Goal: Transaction & Acquisition: Obtain resource

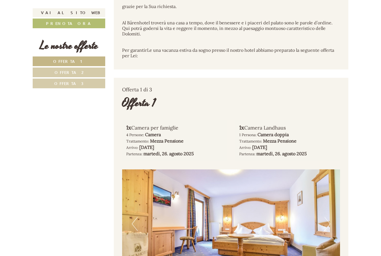
click at [49, 84] on link "Offerta 3" at bounding box center [69, 84] width 73 height 10
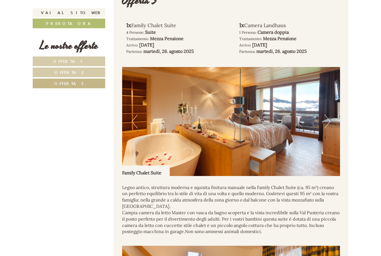
scroll to position [311, 0]
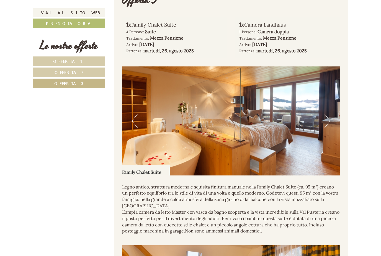
click at [308, 154] on img at bounding box center [231, 121] width 218 height 109
click at [326, 128] on button "Next" at bounding box center [328, 121] width 6 height 14
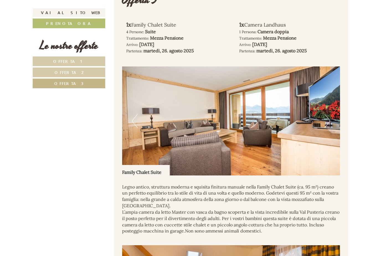
click at [326, 128] on button "Next" at bounding box center [328, 121] width 6 height 14
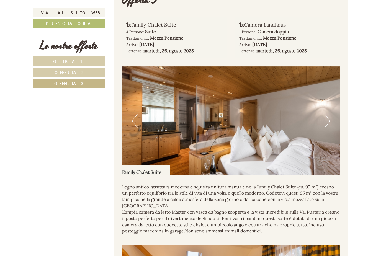
click at [329, 128] on button "Next" at bounding box center [328, 121] width 6 height 14
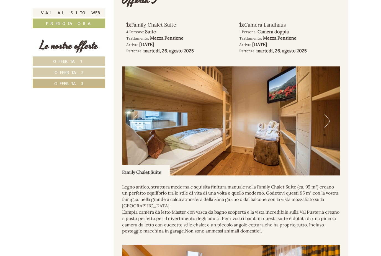
click at [330, 128] on button "Next" at bounding box center [328, 121] width 6 height 14
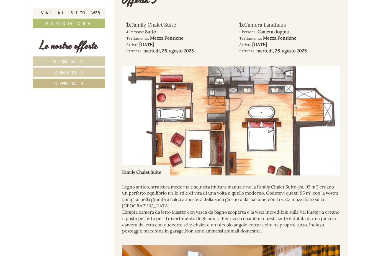
click at [329, 128] on button "Next" at bounding box center [328, 121] width 6 height 14
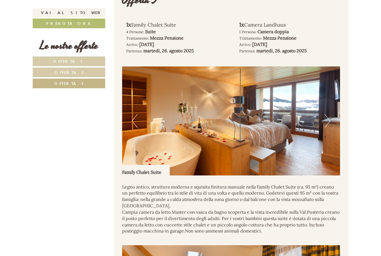
click at [326, 128] on button "Next" at bounding box center [328, 121] width 6 height 14
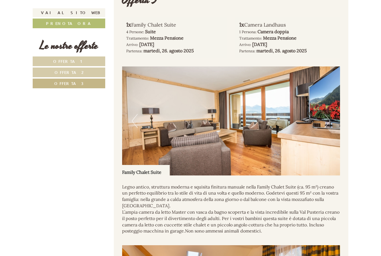
click at [326, 128] on button "Next" at bounding box center [328, 121] width 6 height 14
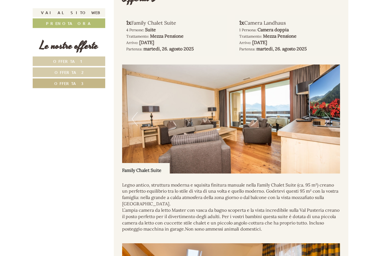
scroll to position [316, 0]
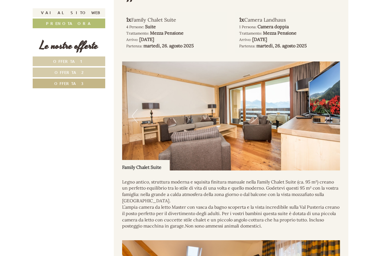
click at [288, 138] on img at bounding box center [231, 116] width 218 height 109
click at [308, 130] on img at bounding box center [231, 116] width 218 height 109
click at [332, 122] on img at bounding box center [231, 116] width 218 height 109
click at [326, 123] on button "Next" at bounding box center [328, 116] width 6 height 14
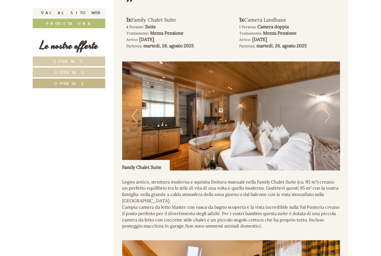
click at [311, 139] on img at bounding box center [231, 116] width 218 height 109
click at [327, 123] on button "Next" at bounding box center [328, 116] width 6 height 14
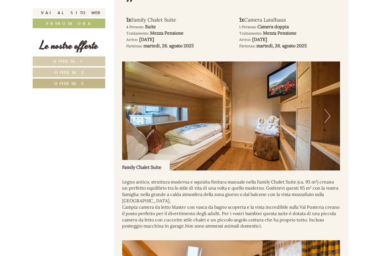
click at [137, 121] on button "Previous" at bounding box center [135, 116] width 6 height 14
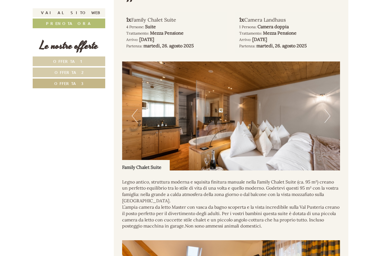
click at [327, 123] on button "Next" at bounding box center [328, 116] width 6 height 14
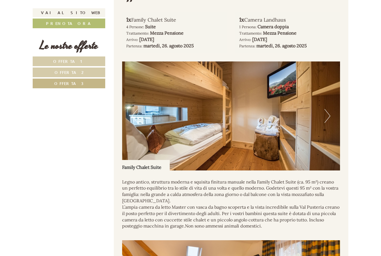
click at [329, 123] on button "Next" at bounding box center [328, 116] width 6 height 14
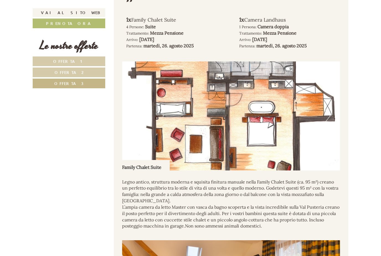
click at [326, 123] on button "Next" at bounding box center [328, 116] width 6 height 14
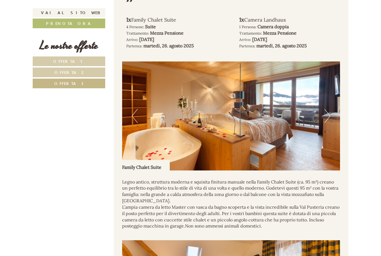
click at [326, 123] on button "Next" at bounding box center [328, 116] width 6 height 14
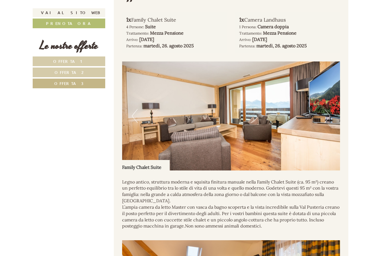
click at [324, 130] on img at bounding box center [231, 116] width 218 height 109
click at [324, 131] on img at bounding box center [231, 116] width 218 height 109
click at [321, 129] on img at bounding box center [231, 116] width 218 height 109
click at [325, 123] on button "Next" at bounding box center [328, 116] width 6 height 14
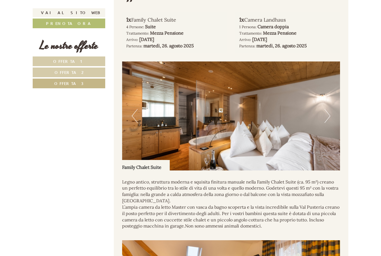
click at [328, 123] on button "Next" at bounding box center [328, 116] width 6 height 14
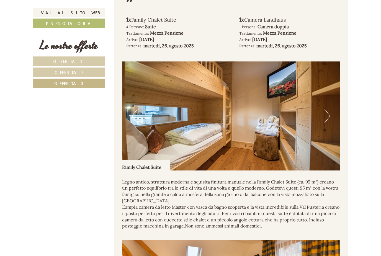
click at [329, 123] on button "Next" at bounding box center [328, 116] width 6 height 14
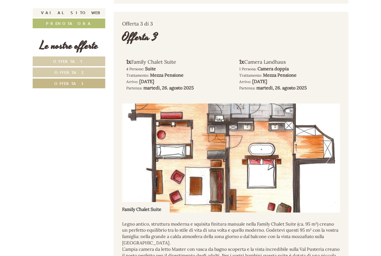
scroll to position [272, 0]
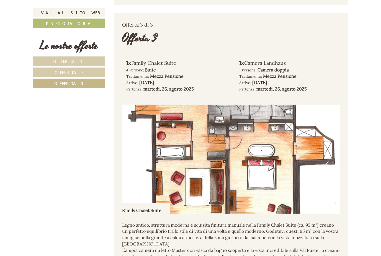
click at [326, 163] on button "Next" at bounding box center [328, 159] width 6 height 14
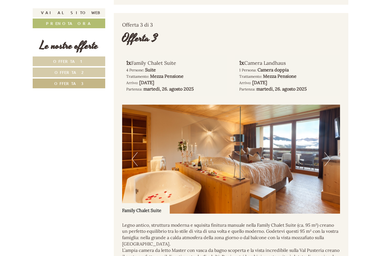
click at [326, 166] on button "Next" at bounding box center [328, 159] width 6 height 14
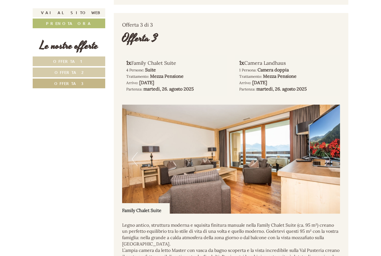
click at [325, 166] on button "Next" at bounding box center [328, 159] width 6 height 14
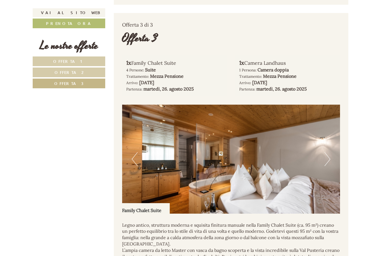
click at [326, 166] on button "Next" at bounding box center [328, 159] width 6 height 14
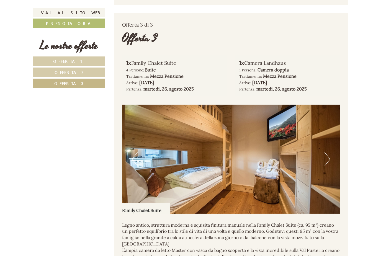
click at [328, 166] on button "Next" at bounding box center [328, 159] width 6 height 14
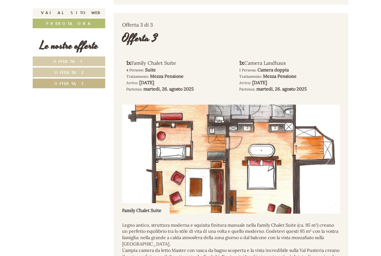
click at [227, 127] on img at bounding box center [231, 159] width 218 height 109
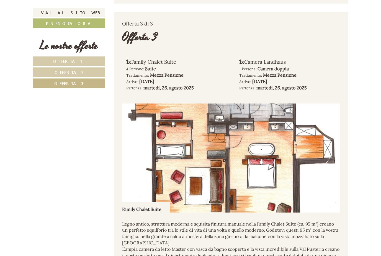
scroll to position [274, 0]
click at [285, 122] on img at bounding box center [231, 158] width 218 height 109
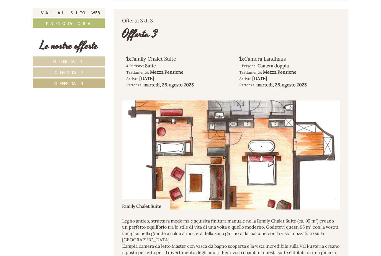
scroll to position [280, 0]
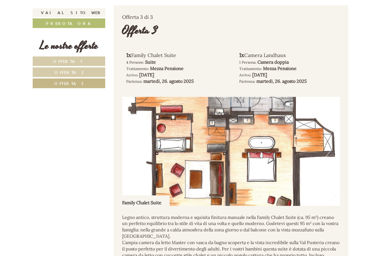
click at [278, 160] on img at bounding box center [231, 151] width 218 height 109
click at [278, 162] on img at bounding box center [231, 151] width 218 height 109
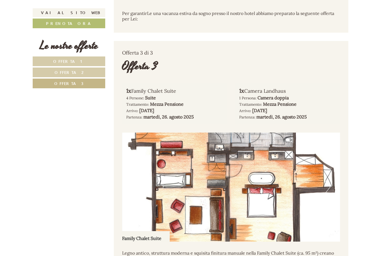
scroll to position [244, 0]
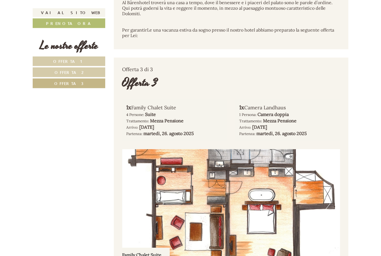
click at [226, 165] on img at bounding box center [231, 204] width 218 height 109
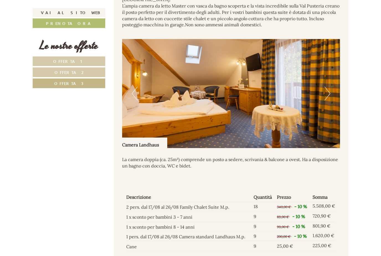
scroll to position [517, 0]
click at [330, 101] on button "Next" at bounding box center [328, 94] width 6 height 14
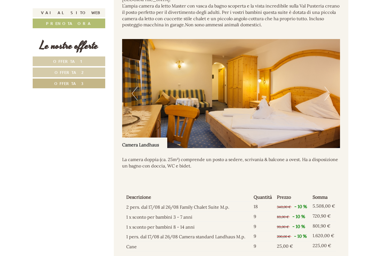
click at [328, 101] on button "Next" at bounding box center [328, 94] width 6 height 14
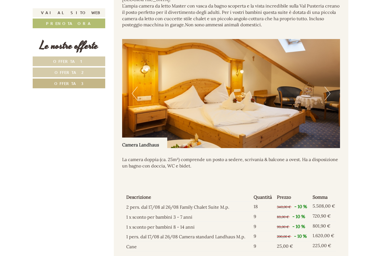
click at [327, 101] on button "Next" at bounding box center [328, 94] width 6 height 14
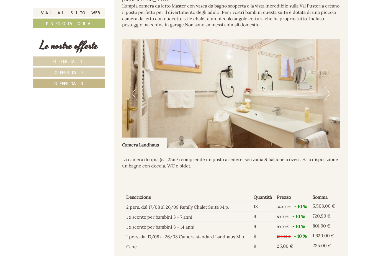
click at [325, 101] on button "Next" at bounding box center [328, 94] width 6 height 14
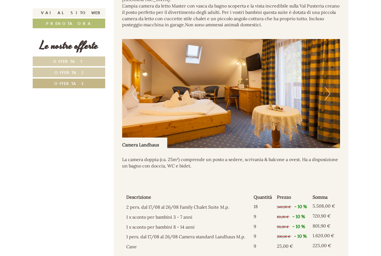
click at [329, 101] on button "Next" at bounding box center [328, 94] width 6 height 14
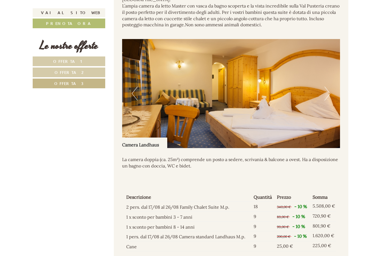
click at [330, 101] on button "Next" at bounding box center [328, 94] width 6 height 14
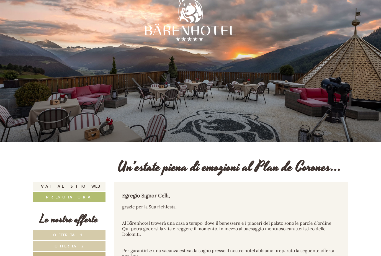
scroll to position [7, 0]
click at [83, 191] on link "Vai al sito web" at bounding box center [69, 186] width 73 height 9
